Goal: Check status: Check status

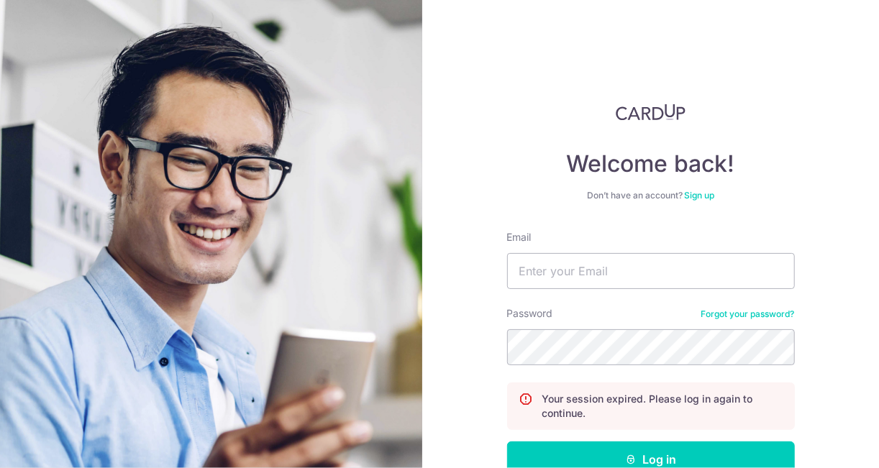
scroll to position [72, 0]
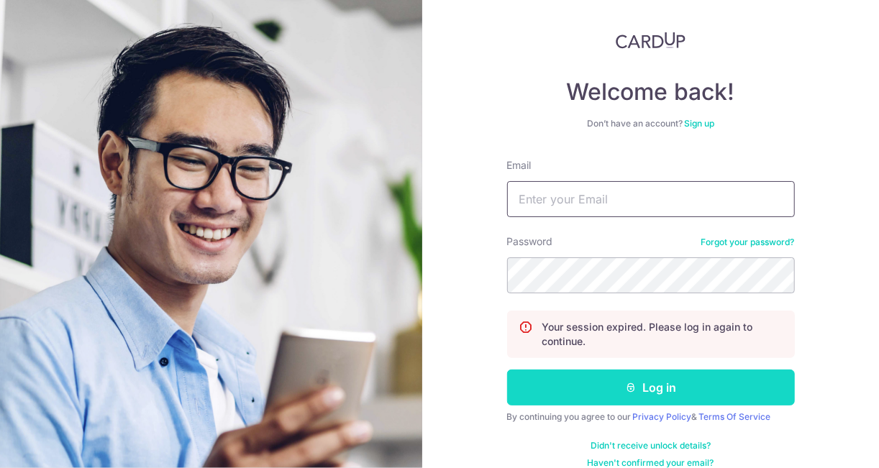
type input "[EMAIL_ADDRESS][DOMAIN_NAME]"
click at [652, 382] on button "Log in" at bounding box center [651, 388] width 288 height 36
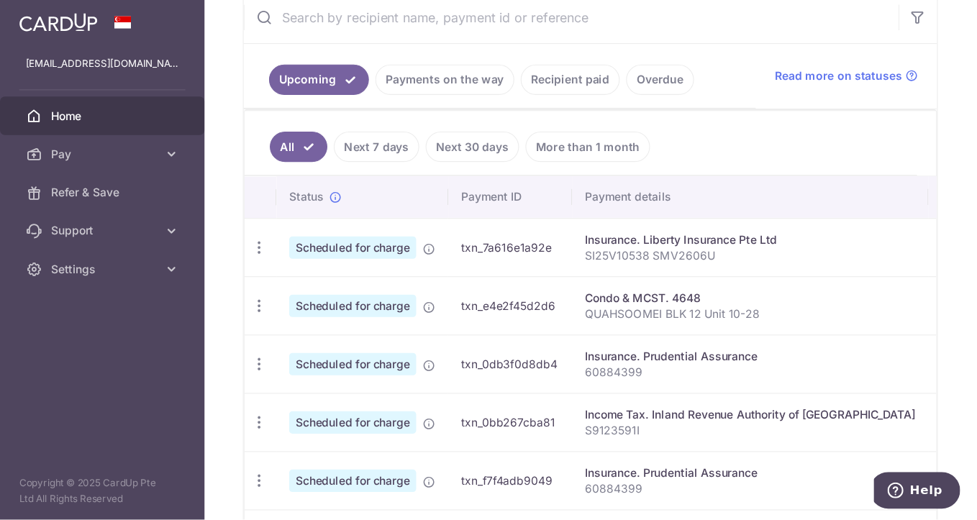
scroll to position [288, 0]
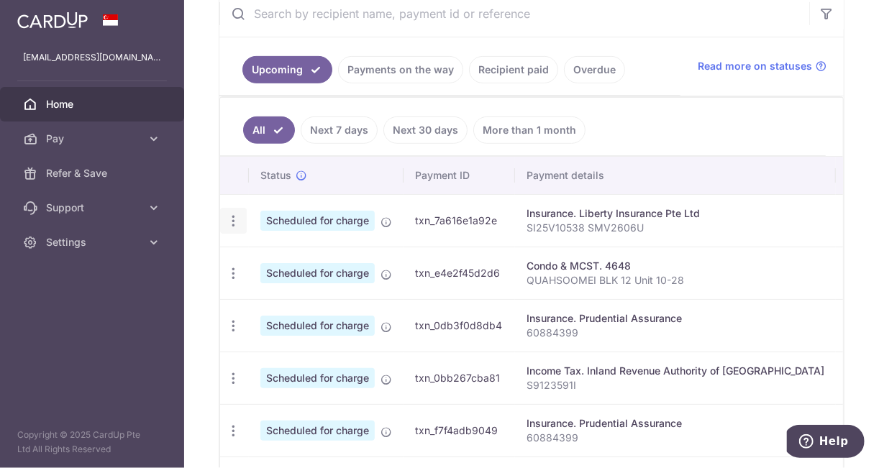
click at [227, 221] on icon "button" at bounding box center [233, 221] width 15 height 15
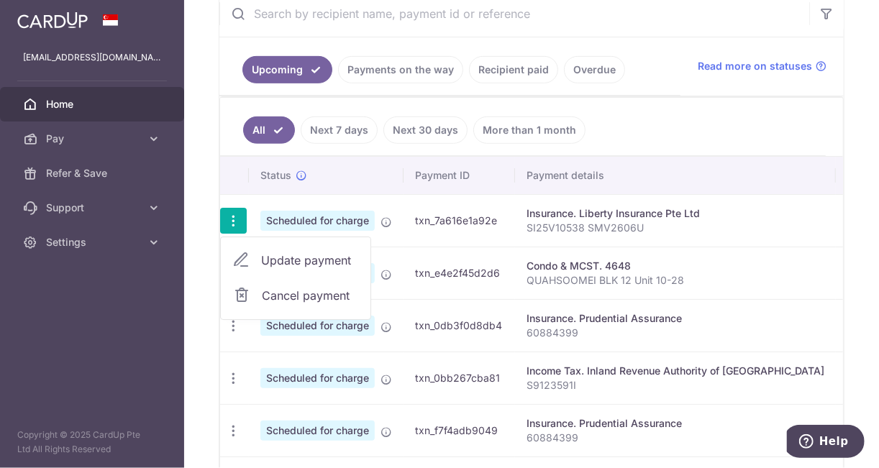
click at [422, 221] on td "txn_7a616e1a92e" at bounding box center [458, 220] width 111 height 52
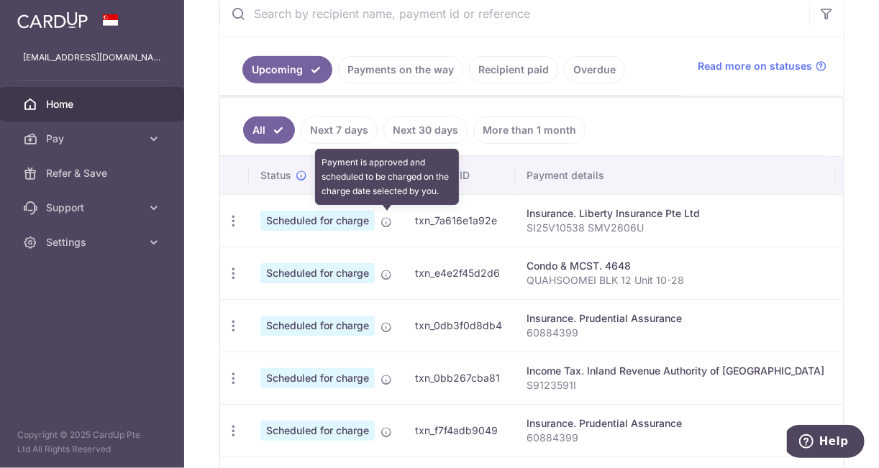
click at [389, 221] on icon at bounding box center [386, 222] width 12 height 12
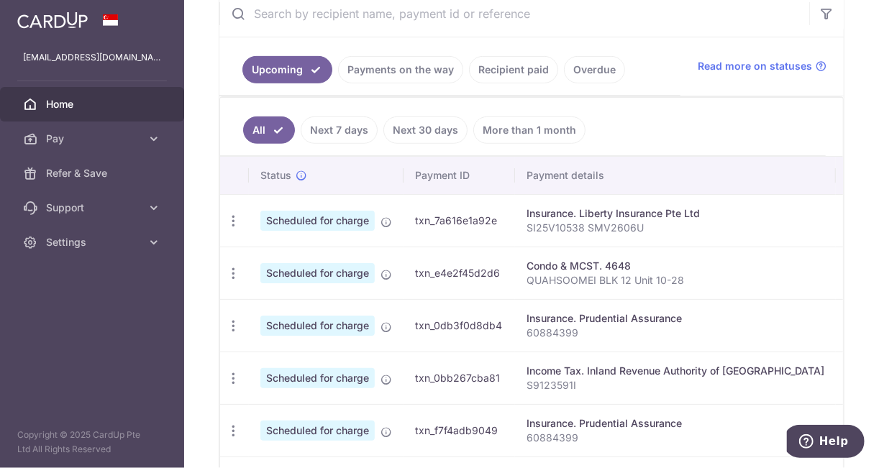
drag, startPoint x: 723, startPoint y: 253, endPoint x: 651, endPoint y: 254, distance: 72.6
click at [651, 254] on td "Condo & MCST. 4648 QUAHSOOMEI BLK 12 Unit 10-28" at bounding box center [675, 273] width 321 height 52
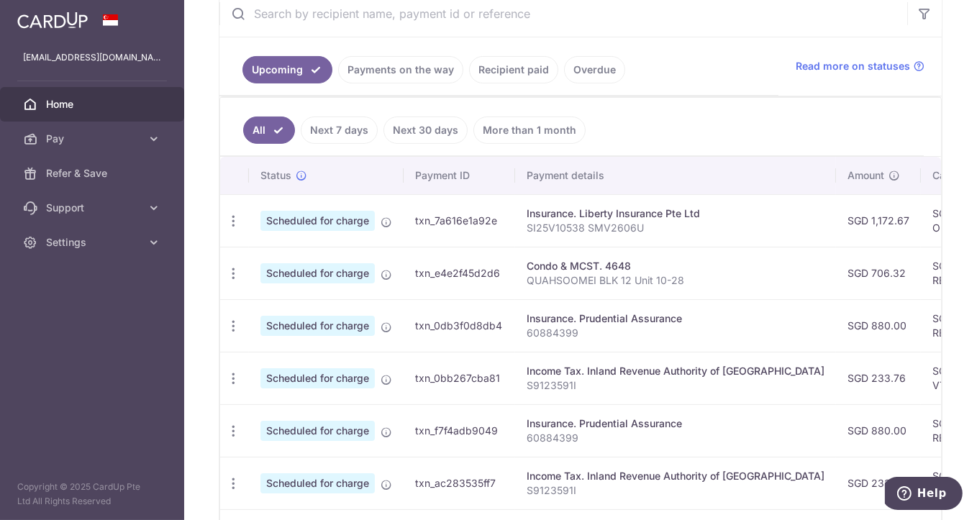
drag, startPoint x: 845, startPoint y: 1, endPoint x: 681, endPoint y: 130, distance: 208.5
click at [681, 130] on ul "All Next 7 days Next 30 days More than 1 month" at bounding box center [571, 127] width 703 height 58
